Goal: Information Seeking & Learning: Learn about a topic

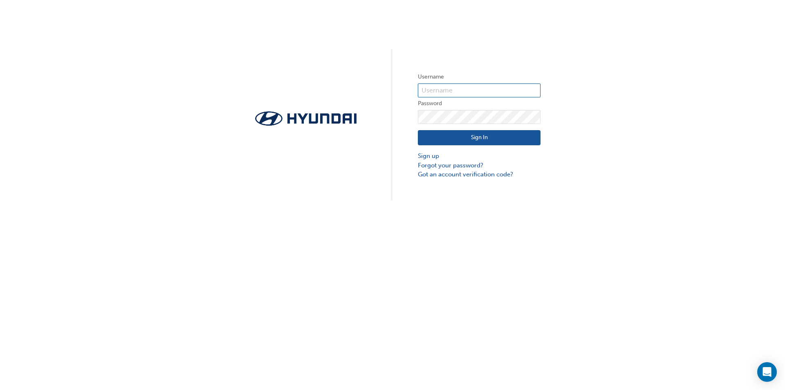
click at [452, 90] on input "text" at bounding box center [479, 90] width 123 height 14
type input "36059"
click button "Sign In" at bounding box center [479, 138] width 123 height 16
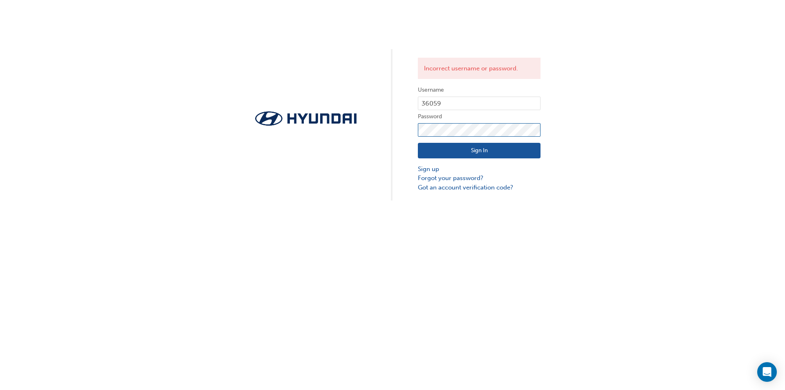
click at [387, 121] on div "Incorrect username or password. Username 36059 Password Sign In Sign up Forgot …" at bounding box center [392, 100] width 785 height 200
click button "Sign In" at bounding box center [479, 151] width 123 height 16
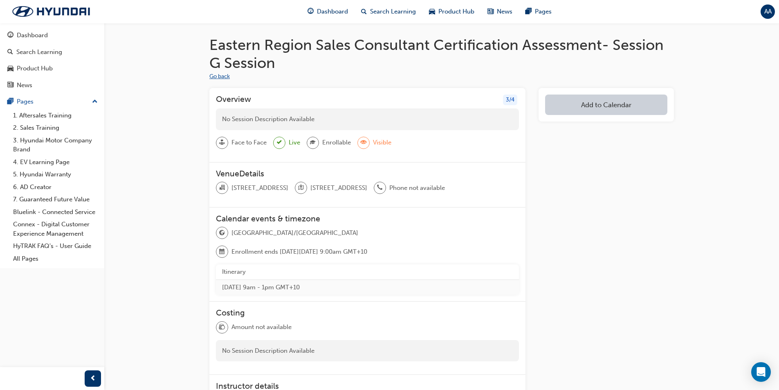
click at [227, 76] on button "Go back" at bounding box center [219, 76] width 20 height 9
click at [52, 68] on div "Product Hub" at bounding box center [35, 68] width 36 height 9
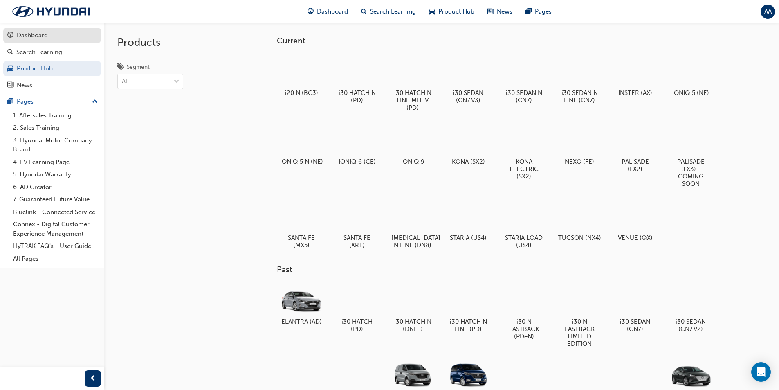
click at [40, 35] on div "Dashboard" at bounding box center [32, 35] width 31 height 9
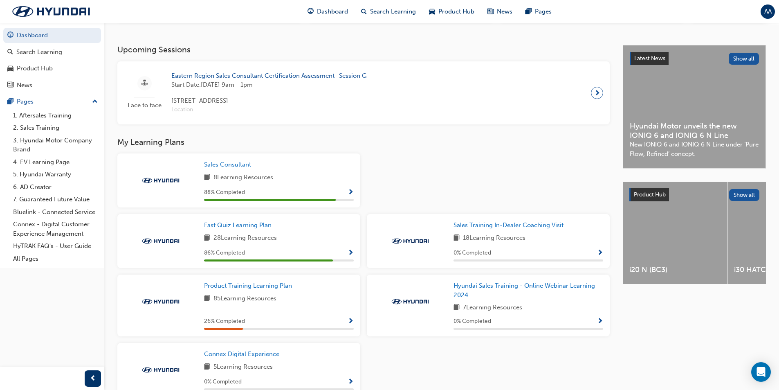
scroll to position [164, 0]
click at [278, 80] on span "Eastern Region Sales Consultant Certification Assessment- Session G" at bounding box center [268, 75] width 195 height 9
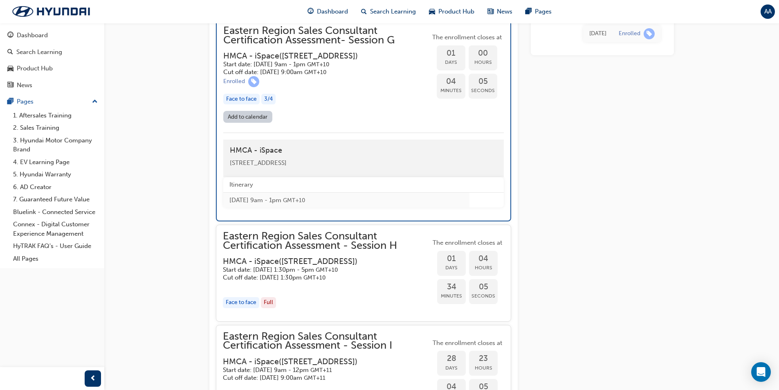
scroll to position [1071, 0]
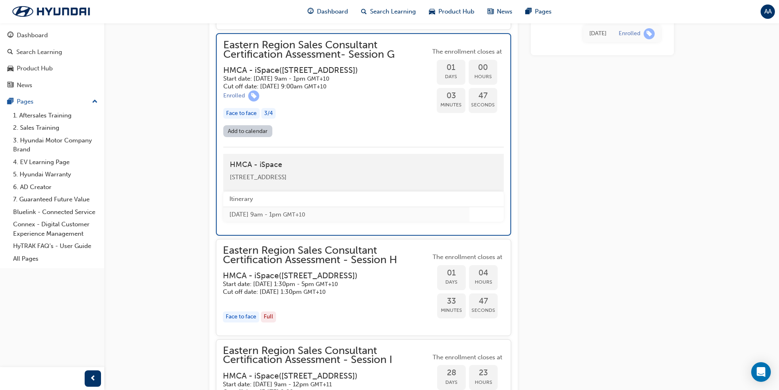
click at [287, 75] on h3 "HMCA - iSpace ( [STREET_ADDRESS] )" at bounding box center [320, 69] width 194 height 9
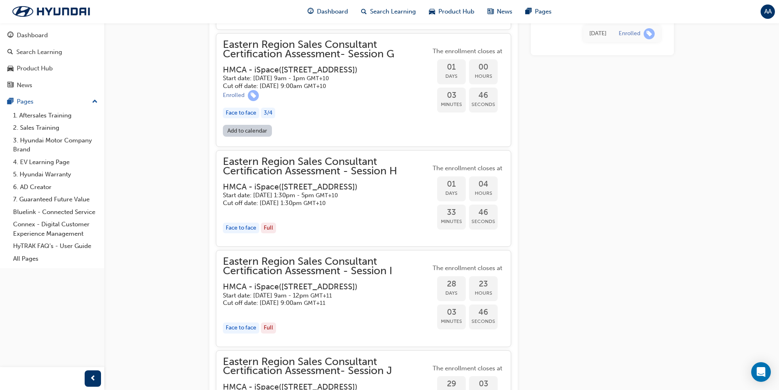
click at [287, 74] on h3 "HMCA - iSpace ( [STREET_ADDRESS] )" at bounding box center [320, 69] width 195 height 9
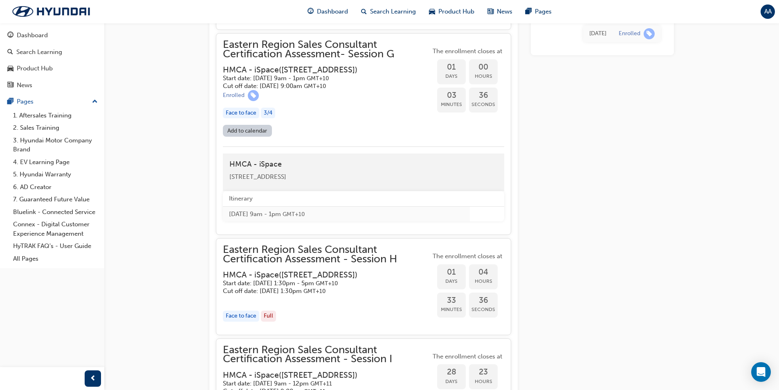
scroll to position [1030, 0]
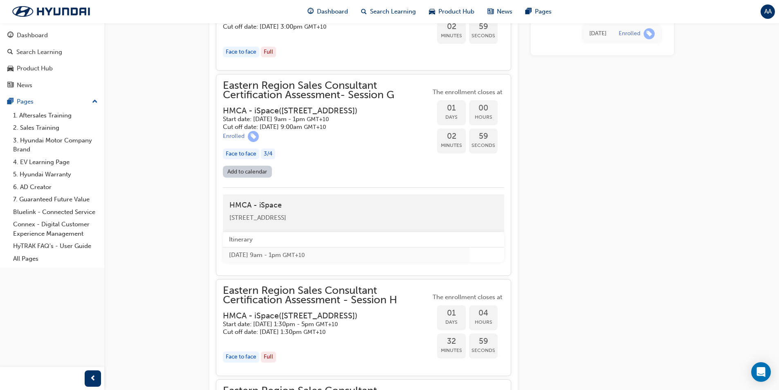
click at [314, 110] on h3 "HMCA - iSpace ( [STREET_ADDRESS] )" at bounding box center [320, 110] width 195 height 9
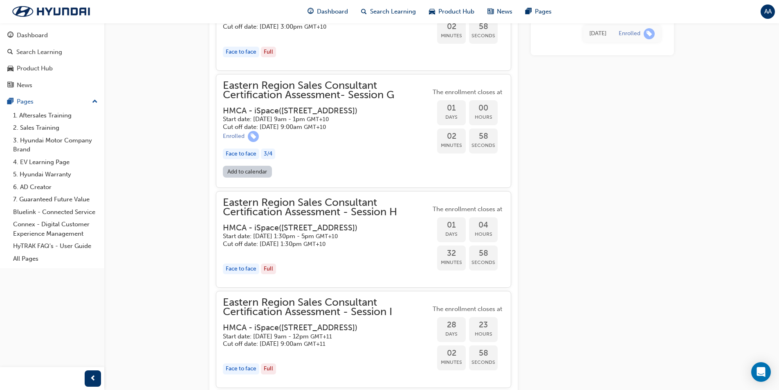
click at [305, 103] on div "Eastern Region Sales Consultant Certification Assessment- Session G HMCA - iSpa…" at bounding box center [327, 105] width 208 height 49
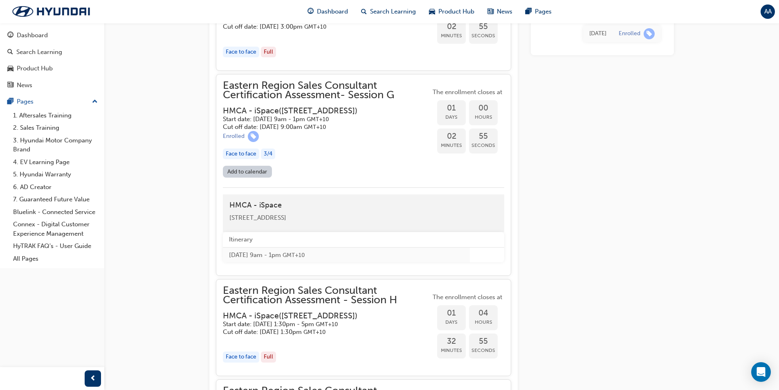
click at [463, 137] on span "02" at bounding box center [451, 136] width 29 height 9
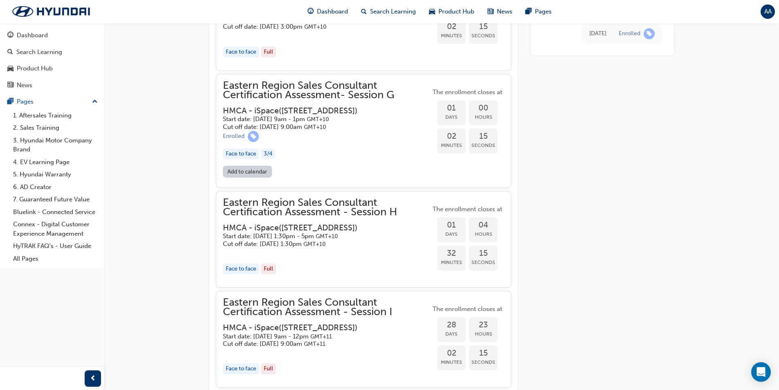
scroll to position [1235, 0]
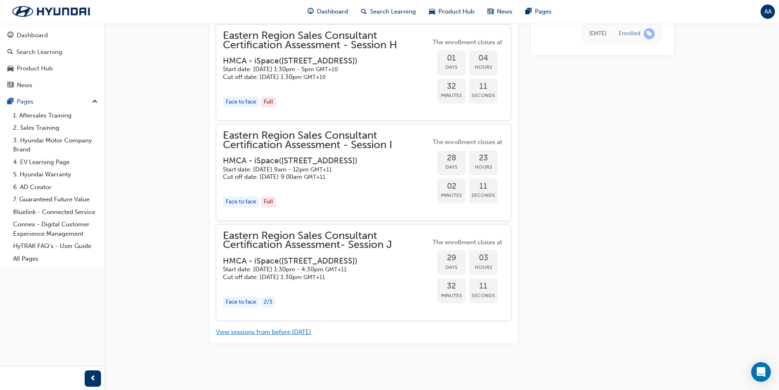
click at [263, 334] on button "View sessions from before [DATE]" at bounding box center [263, 331] width 95 height 9
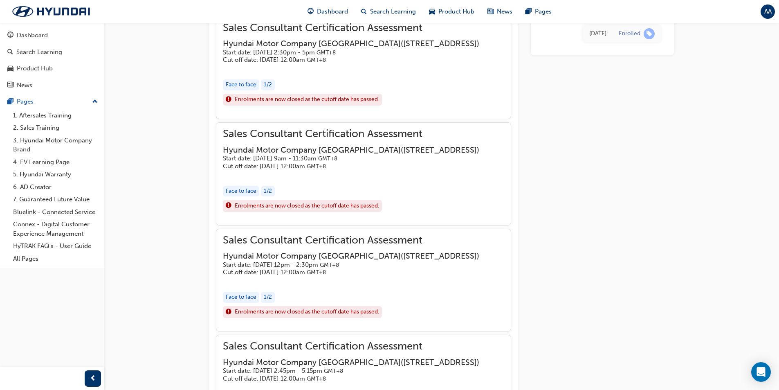
scroll to position [2448, 0]
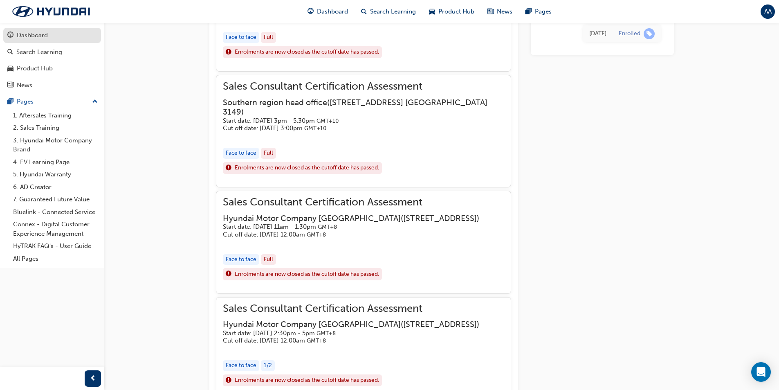
click at [48, 34] on div "Dashboard" at bounding box center [52, 35] width 90 height 10
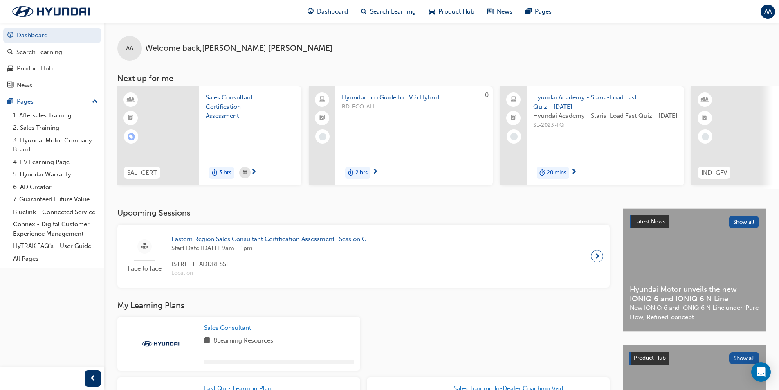
click at [234, 104] on span "Sales Consultant Certification Assessment" at bounding box center [250, 107] width 89 height 28
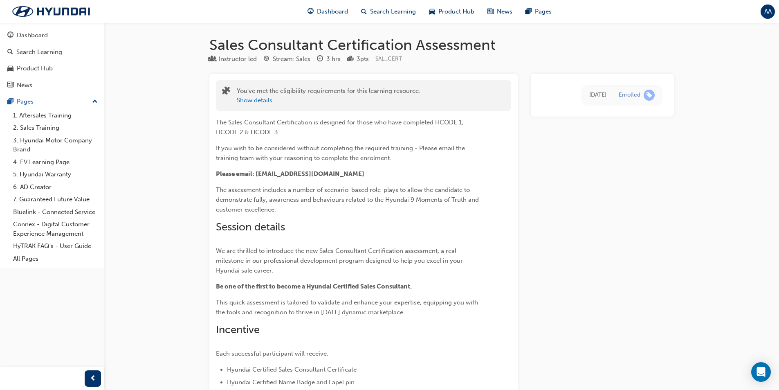
click at [265, 101] on button "Show details" at bounding box center [255, 100] width 36 height 9
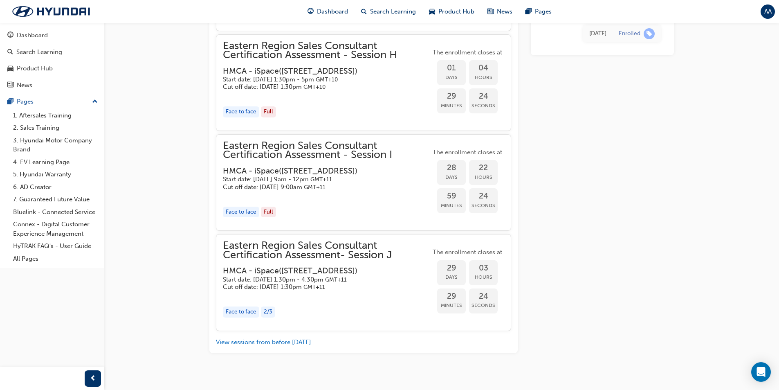
scroll to position [1332, 0]
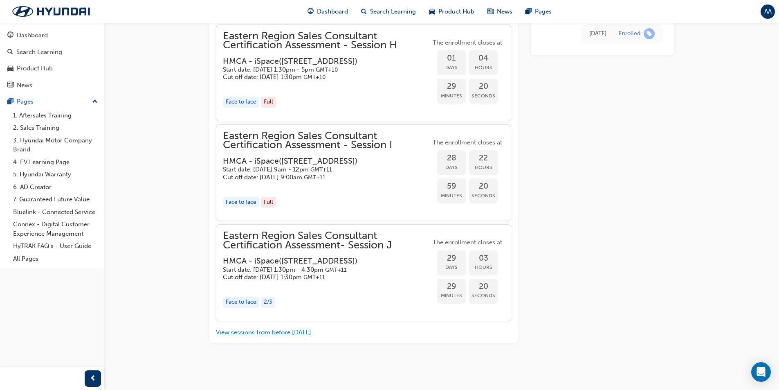
click at [285, 334] on button "View sessions from before [DATE]" at bounding box center [263, 331] width 95 height 9
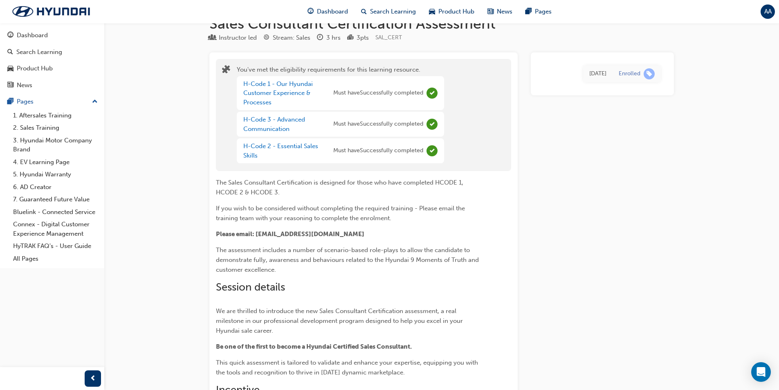
scroll to position [0, 0]
